Goal: Task Accomplishment & Management: Manage account settings

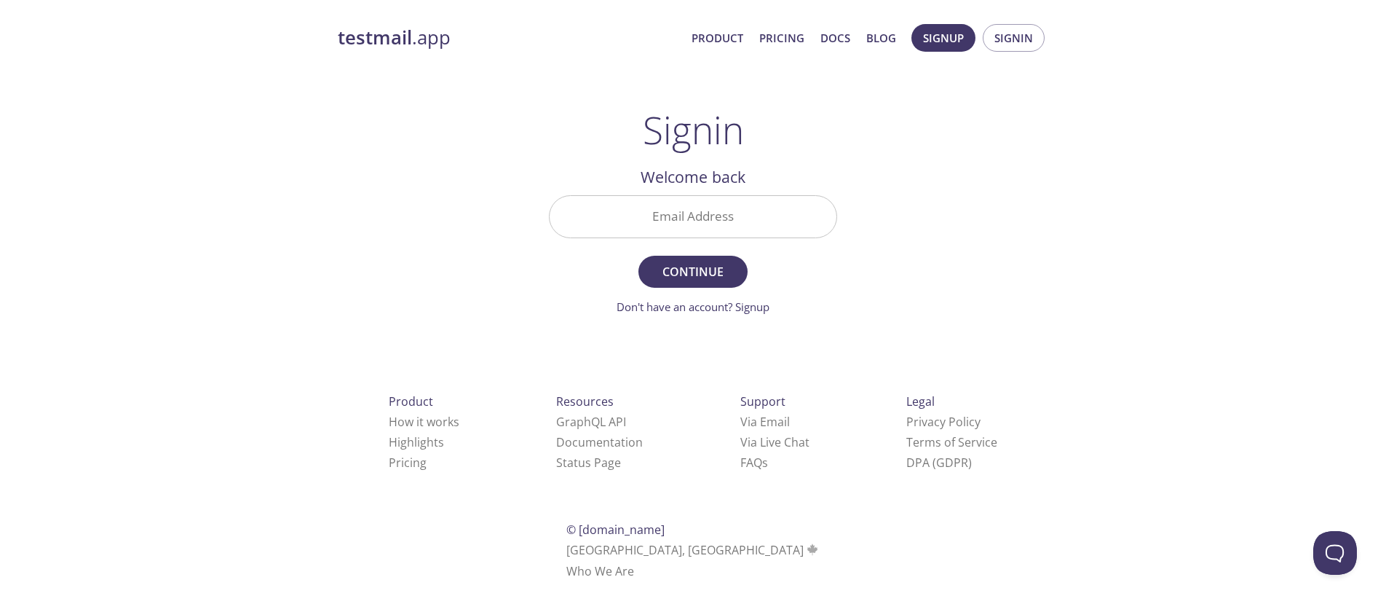
type input "[PERSON_NAME][EMAIL_ADDRESS][DOMAIN_NAME]"
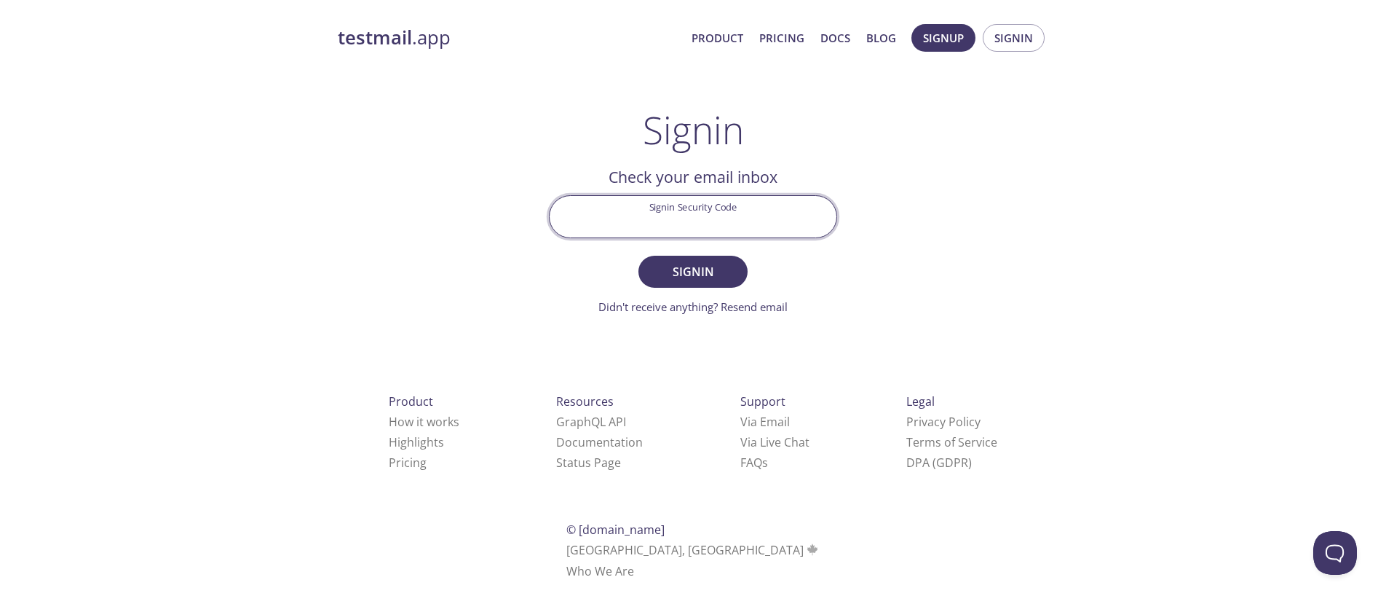
click at [703, 218] on input "Signin Security Code" at bounding box center [693, 217] width 287 height 42
click at [928, 182] on div "testmail .app Product Pricing Docs Blog Signup Signin Signin Welcome back Email…" at bounding box center [693, 318] width 746 height 607
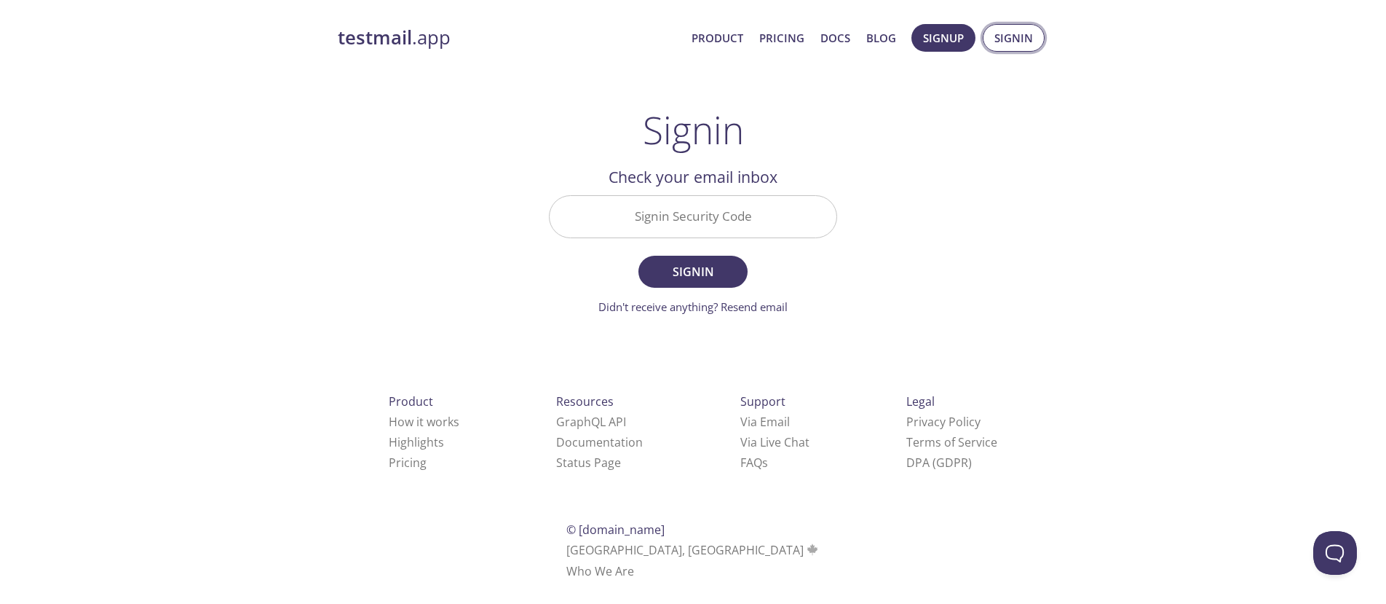
click at [1008, 47] on span "Signin" at bounding box center [1014, 37] width 39 height 19
click at [1021, 48] on button "Signin" at bounding box center [1014, 38] width 62 height 28
click at [1022, 47] on button "Signin" at bounding box center [1014, 38] width 62 height 28
type input "[PERSON_NAME][EMAIL_ADDRESS][DOMAIN_NAME]"
click at [706, 214] on input "Signin Security Code" at bounding box center [693, 217] width 287 height 42
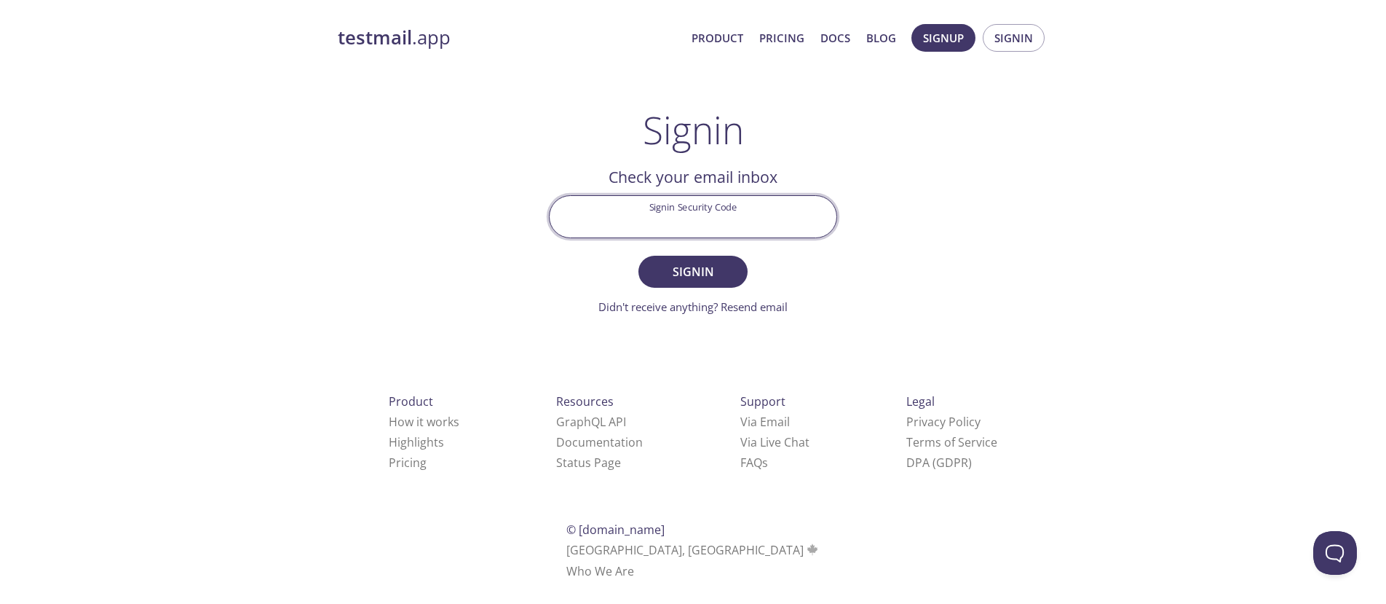
paste input "S3FDV1G"
type input "S3FDV1G"
click at [691, 270] on span "Signin" at bounding box center [693, 271] width 77 height 20
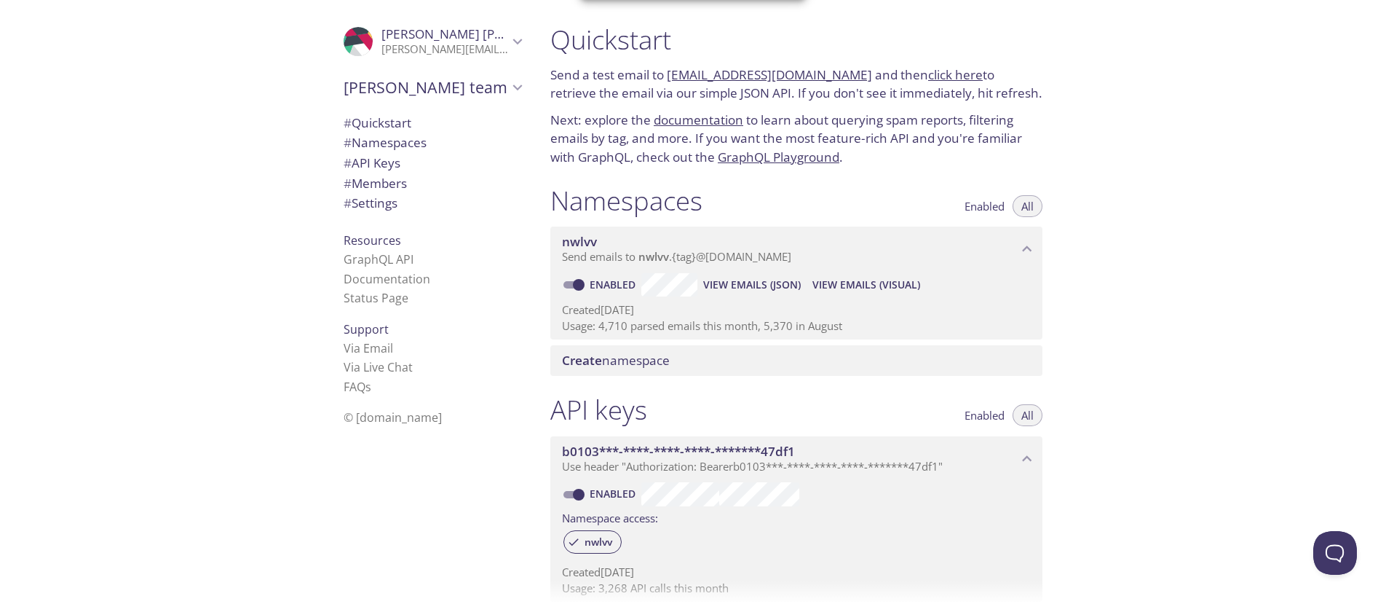
click at [1214, 320] on div "Quickstart Send a test email to nwlvv.test@inbox.testmail.app and then click he…" at bounding box center [963, 302] width 848 height 604
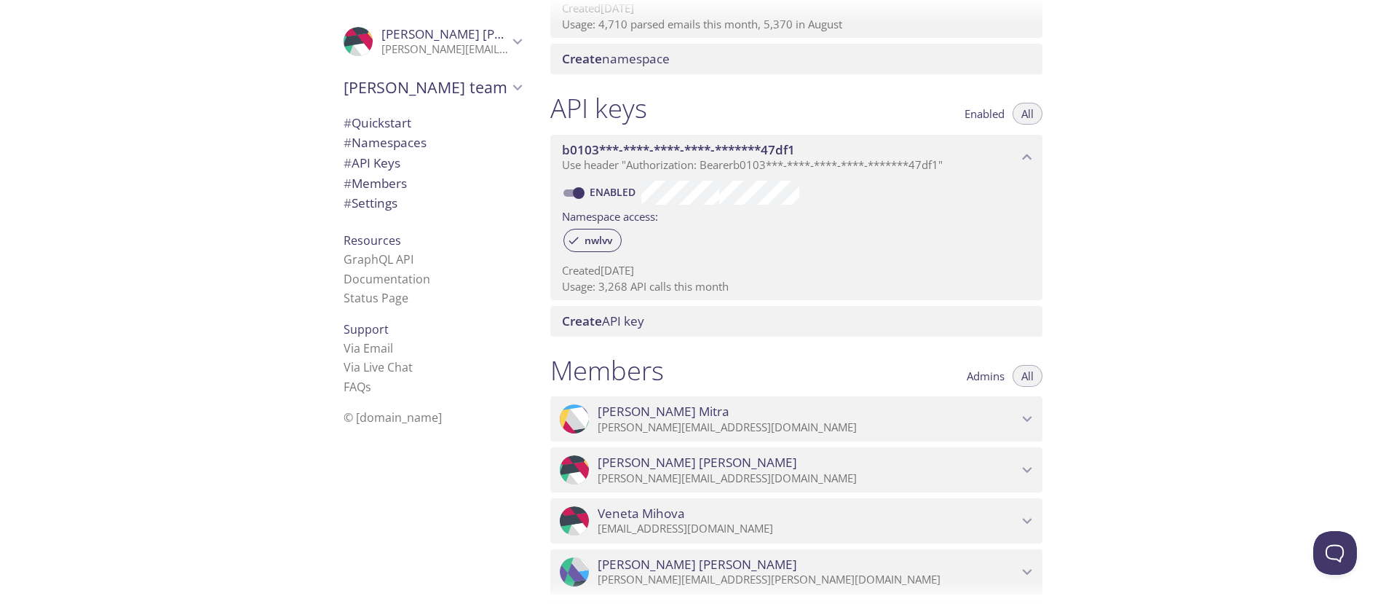
scroll to position [277, 0]
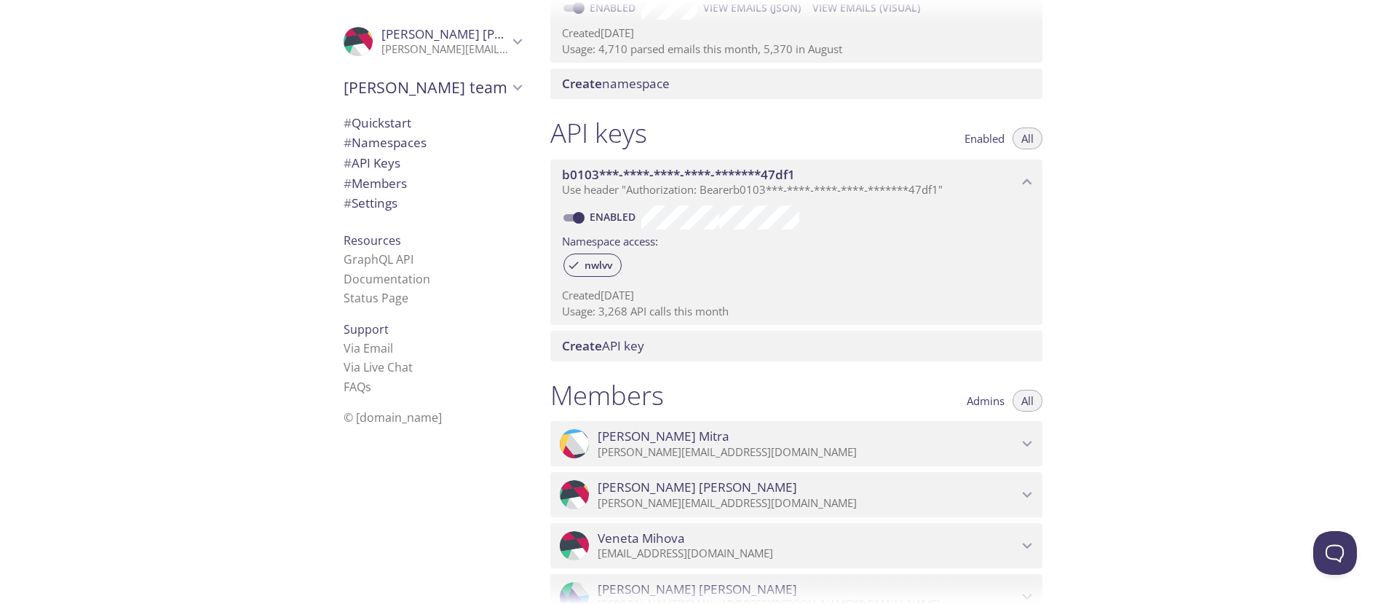
click at [500, 50] on p "[PERSON_NAME][EMAIL_ADDRESS][DOMAIN_NAME]" at bounding box center [445, 49] width 127 height 15
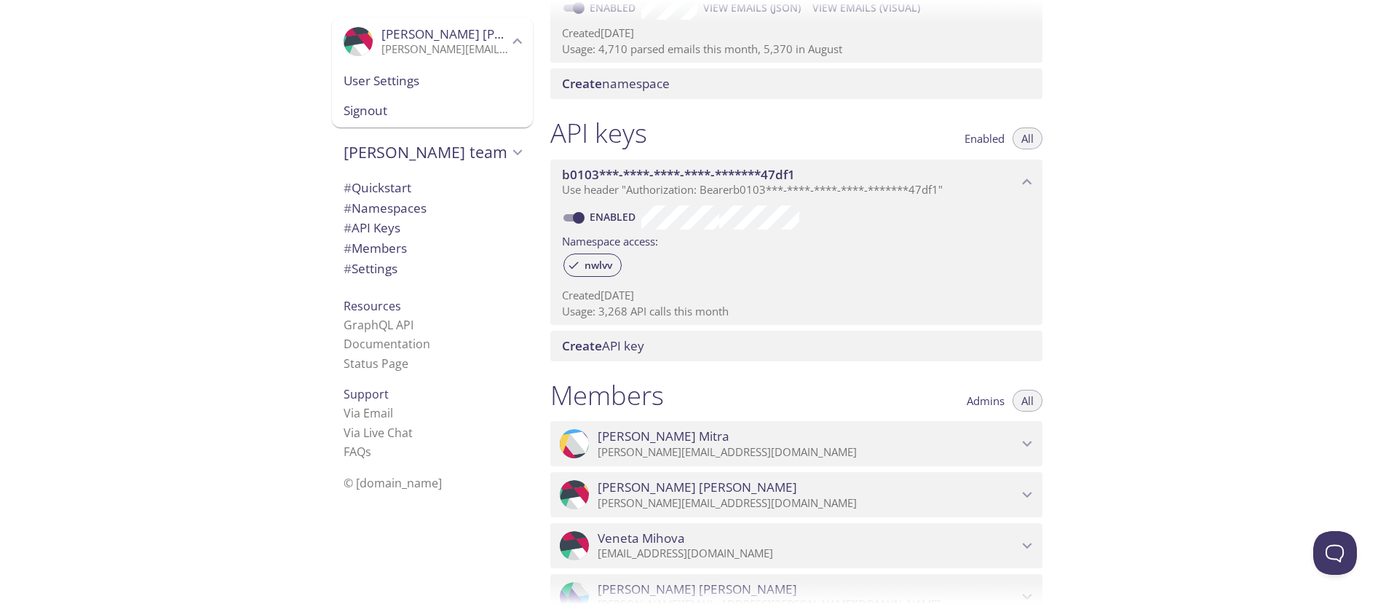
click at [470, 286] on div "# Quickstart # Namespaces # API Keys # Members # Settings" at bounding box center [432, 232] width 201 height 116
click at [385, 272] on span "# Settings" at bounding box center [371, 268] width 54 height 17
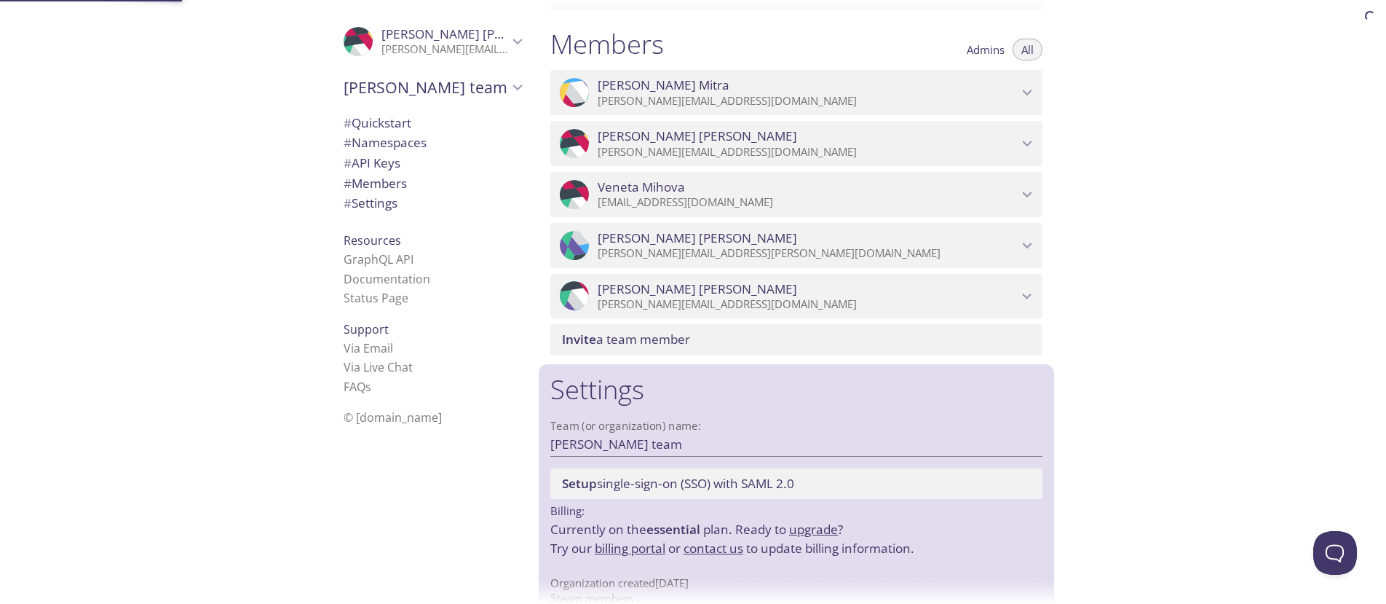
scroll to position [654, 0]
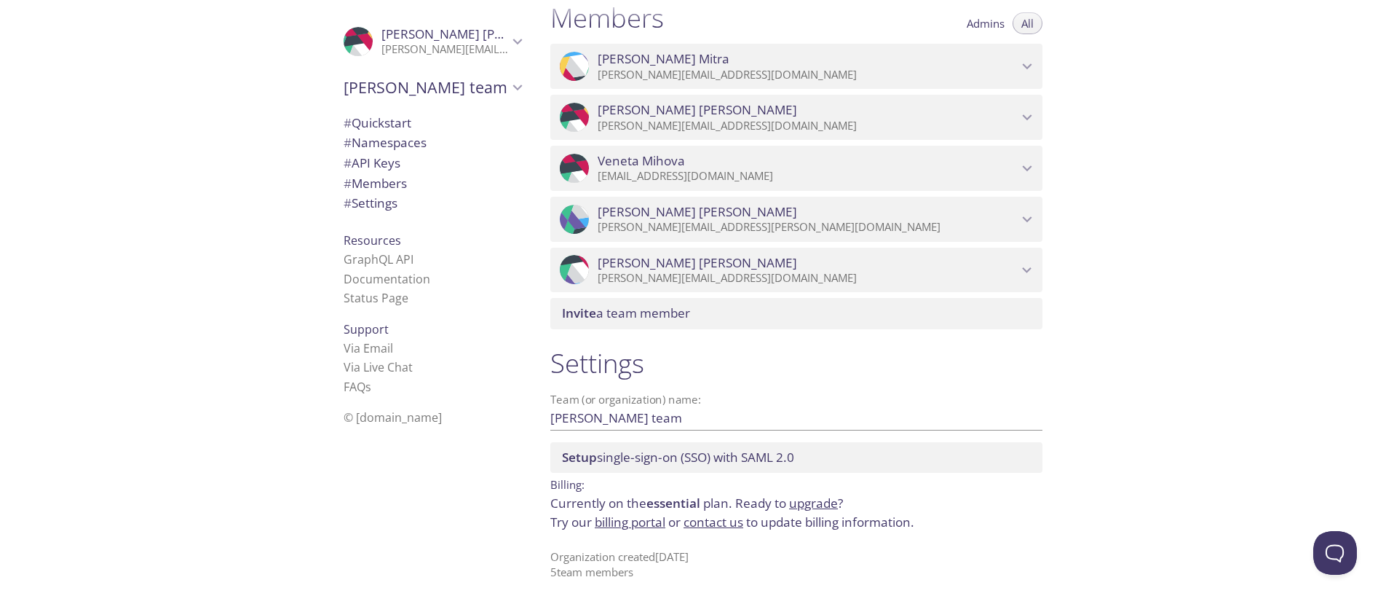
click at [654, 528] on link "billing portal" at bounding box center [630, 521] width 71 height 17
